Goal: Browse casually

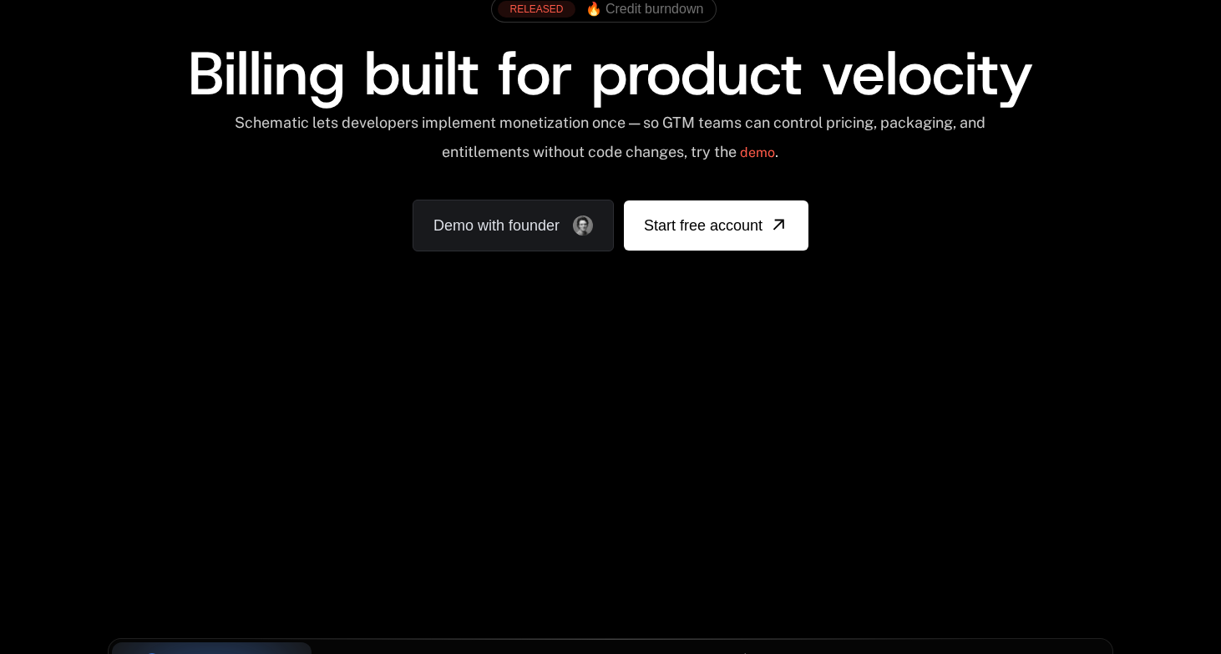
scroll to position [539, 0]
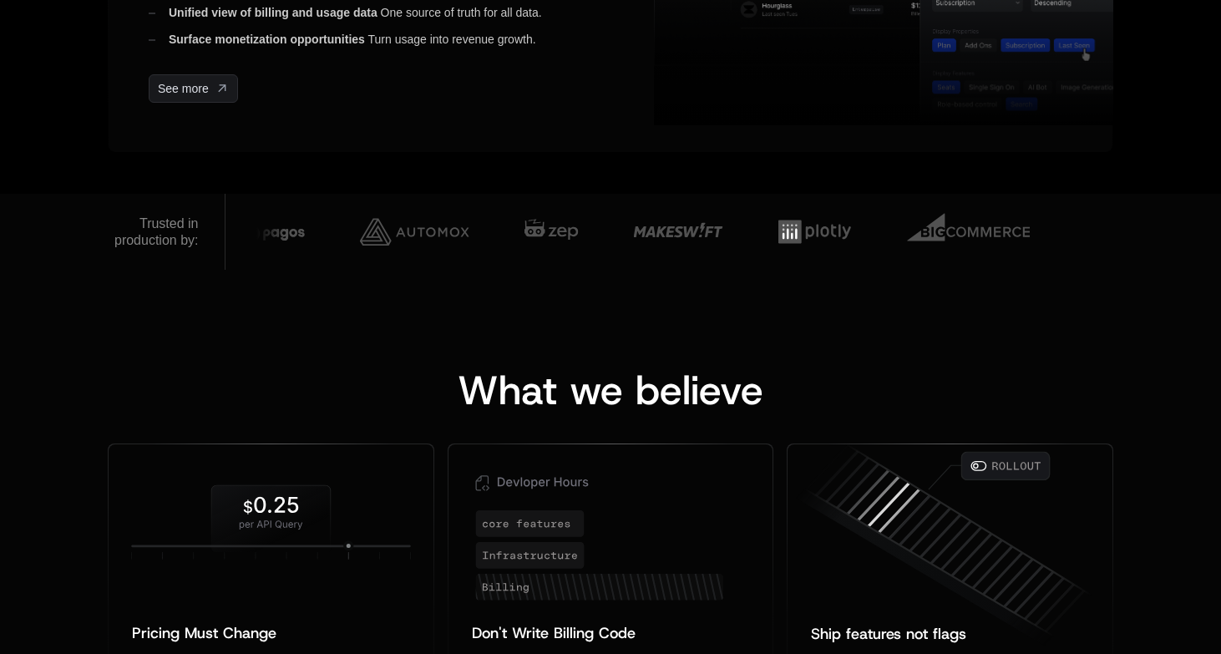
scroll to position [1018, 0]
